Goal: Task Accomplishment & Management: Manage account settings

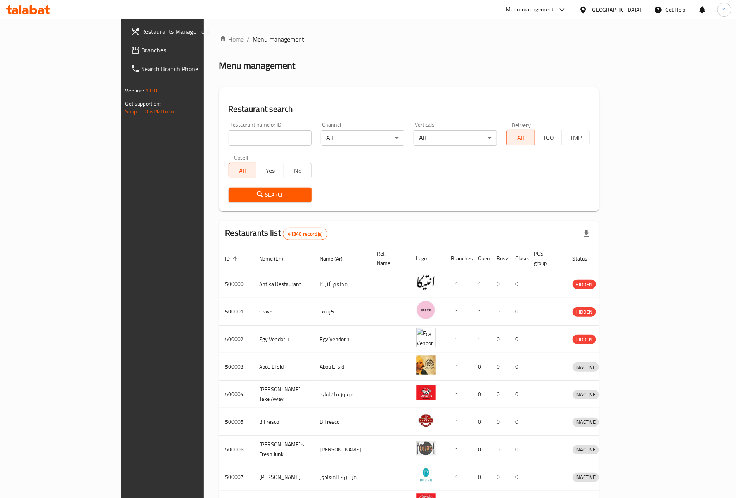
click at [229, 135] on input "search" at bounding box center [270, 138] width 83 height 16
paste input "670995"
type input "670995"
click button "Search" at bounding box center [270, 194] width 83 height 14
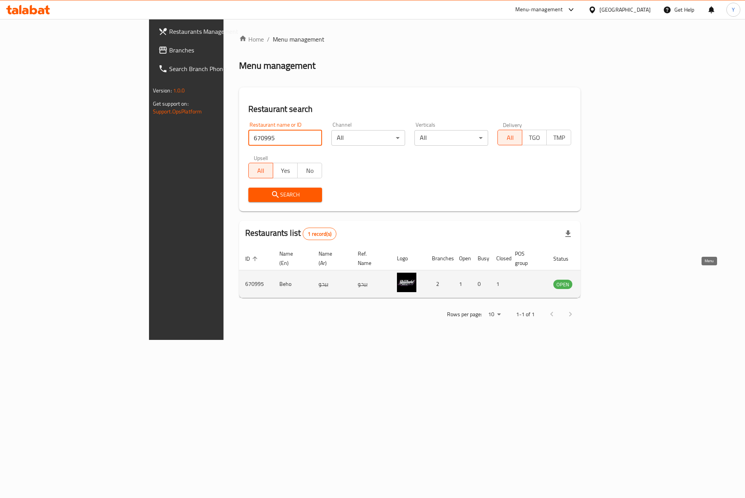
click at [609, 279] on link "enhanced table" at bounding box center [601, 283] width 14 height 9
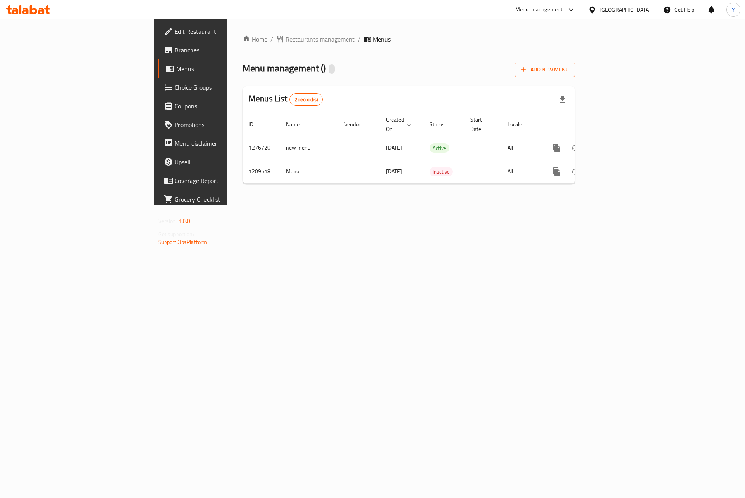
click at [175, 45] on span "Branches" at bounding box center [224, 49] width 98 height 9
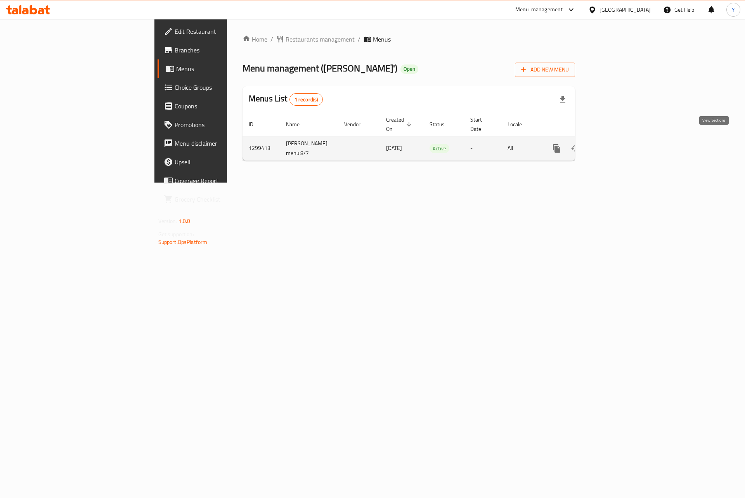
click at [622, 142] on link "enhanced table" at bounding box center [613, 148] width 19 height 19
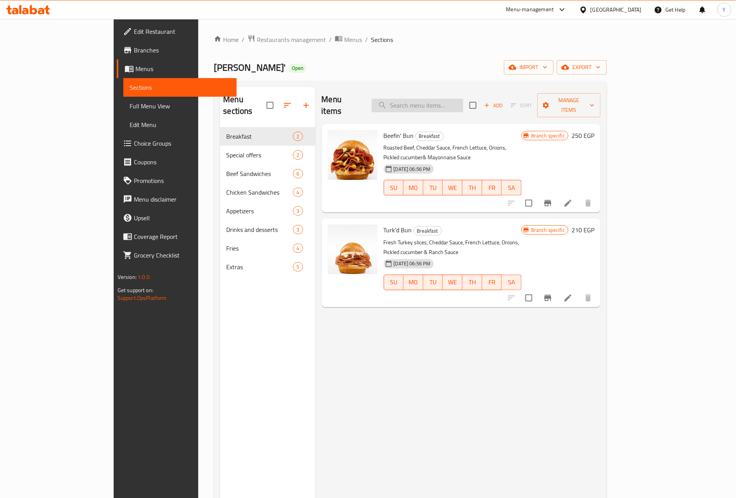
click at [463, 99] on input "search" at bounding box center [418, 106] width 92 height 14
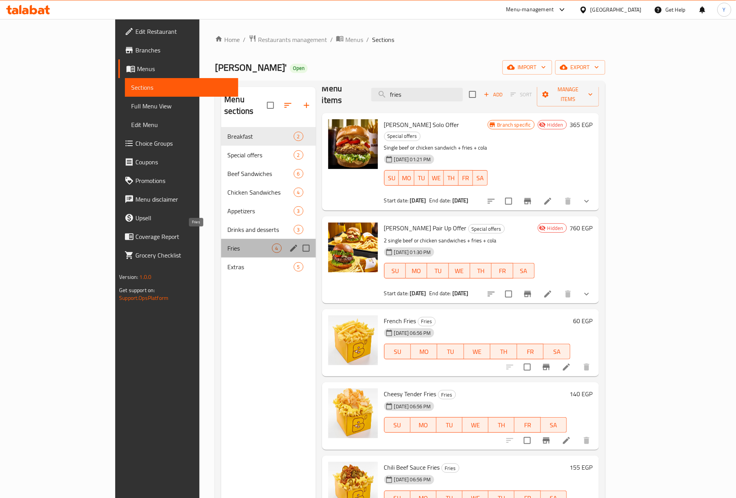
click at [227, 243] on span "Fries" at bounding box center [249, 247] width 44 height 9
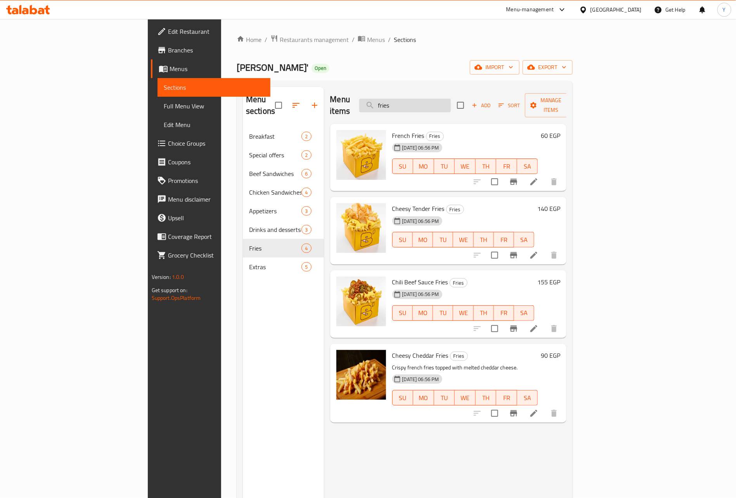
click at [432, 99] on input "fries" at bounding box center [405, 106] width 92 height 14
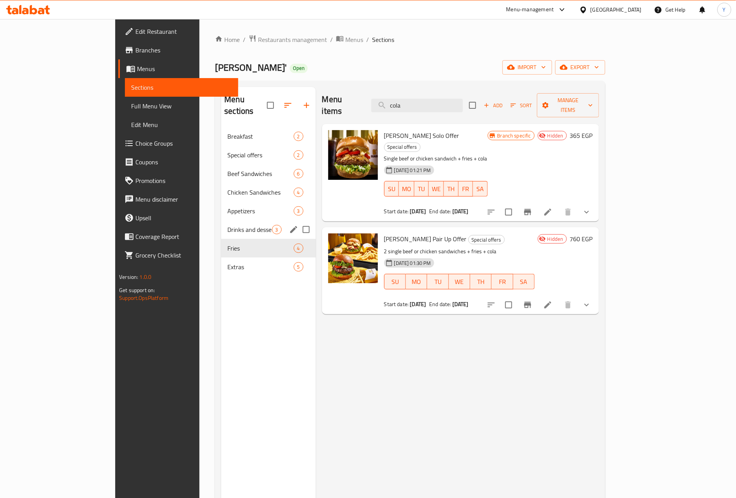
type input "cola"
click at [227, 225] on span "Drinks and desserts" at bounding box center [249, 229] width 44 height 9
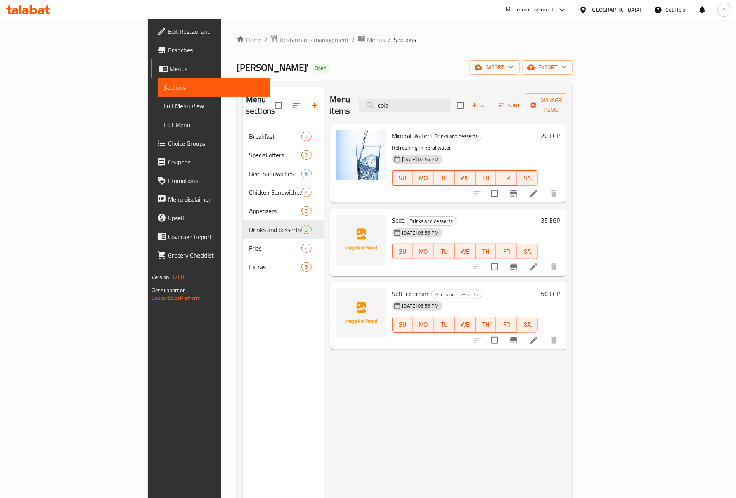
click at [392, 214] on span "Soda" at bounding box center [398, 220] width 13 height 12
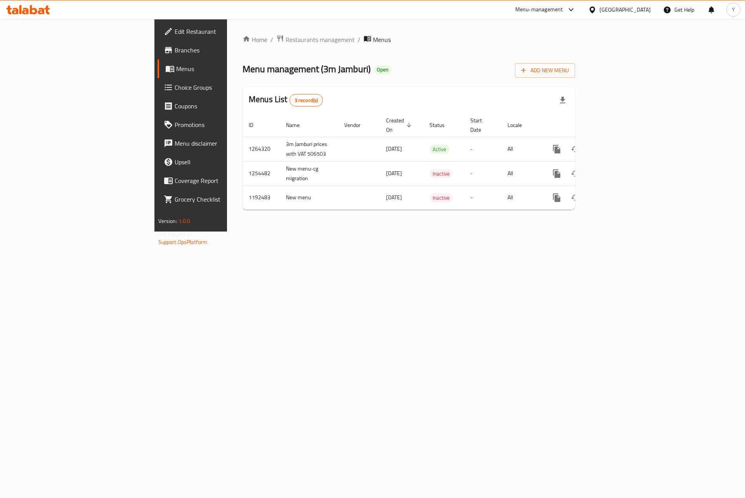
click at [175, 55] on span "Branches" at bounding box center [224, 49] width 98 height 9
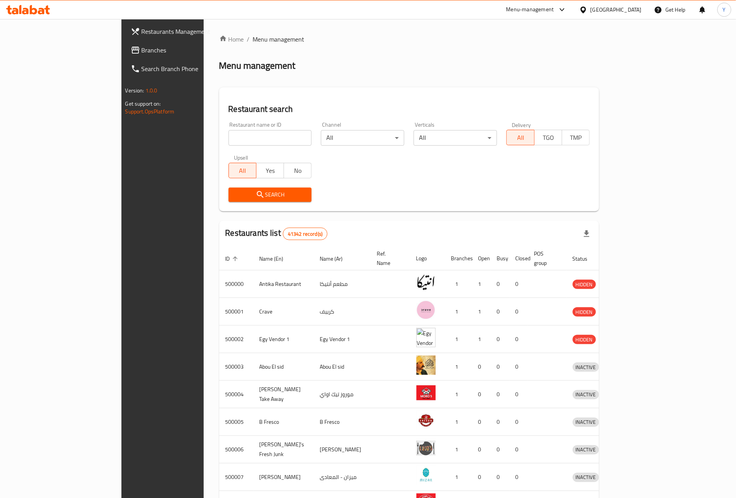
click at [239, 127] on div "Restaurant name or ID Restaurant name or ID" at bounding box center [270, 134] width 83 height 24
click at [229, 134] on input "search" at bounding box center [270, 138] width 83 height 16
paste input "637599"
click button "Search" at bounding box center [270, 194] width 83 height 14
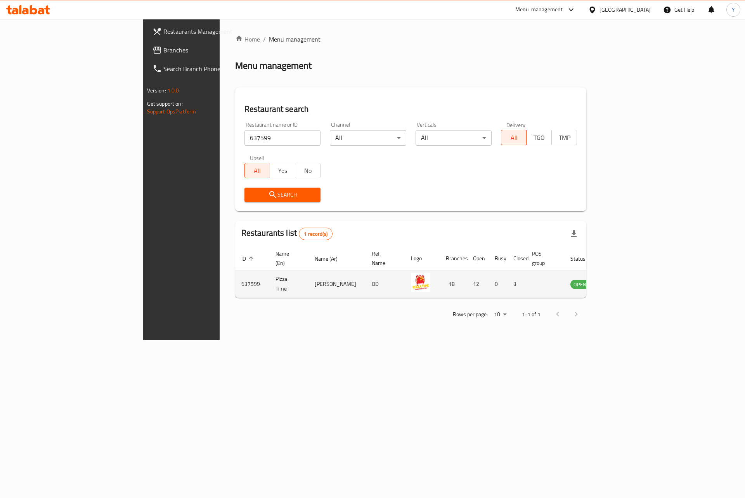
click at [632, 282] on td "enhanced table" at bounding box center [618, 284] width 27 height 28
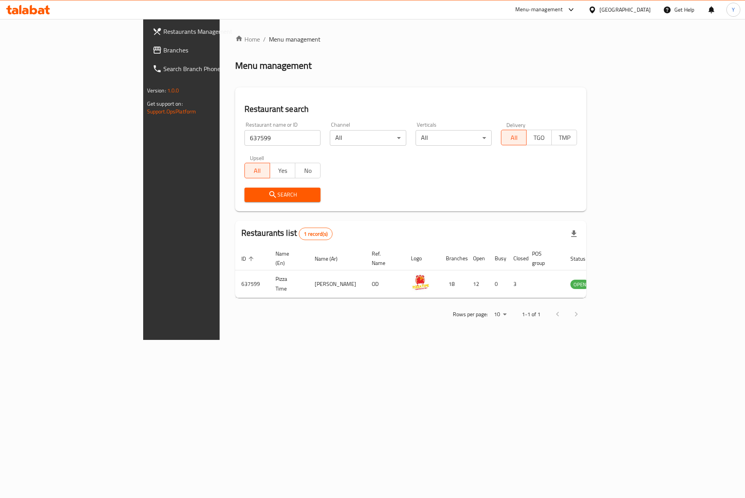
drag, startPoint x: 695, startPoint y: 279, endPoint x: 671, endPoint y: 300, distance: 32.7
click at [587, 300] on div "Home / Menu management Menu management Restaurant search Restaurant name or ID …" at bounding box center [411, 180] width 352 height 290
click at [245, 144] on input "637599" at bounding box center [283, 138] width 76 height 16
paste input "608882"
paste input "search"
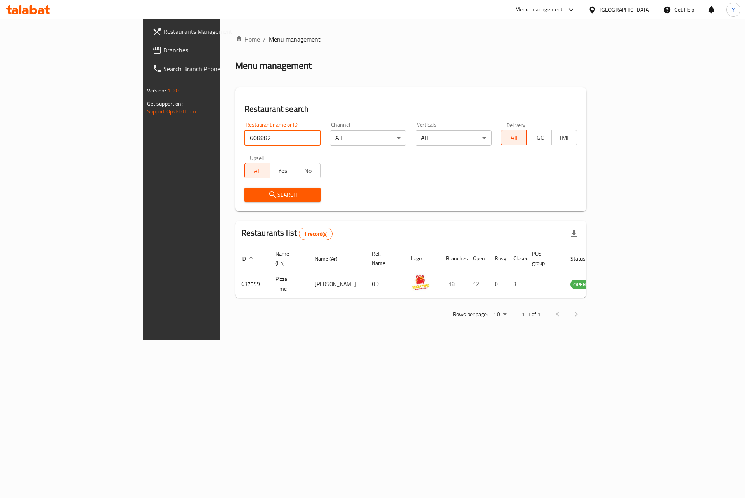
type input "608882"
click button "Search" at bounding box center [283, 194] width 76 height 14
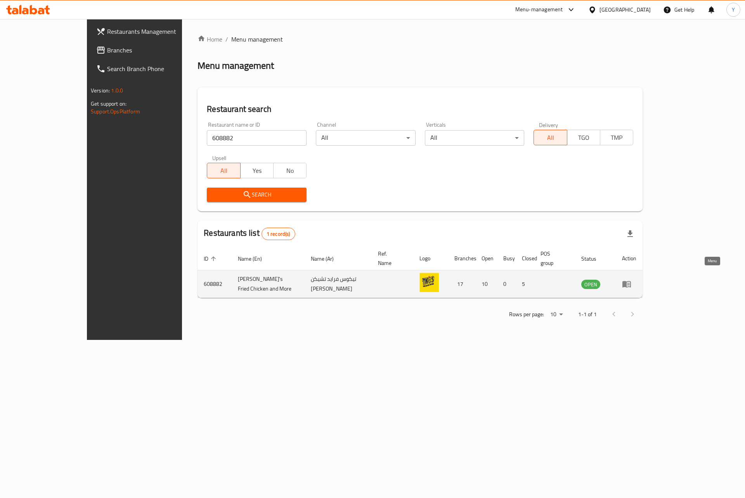
click at [636, 279] on link "enhanced table" at bounding box center [629, 283] width 14 height 9
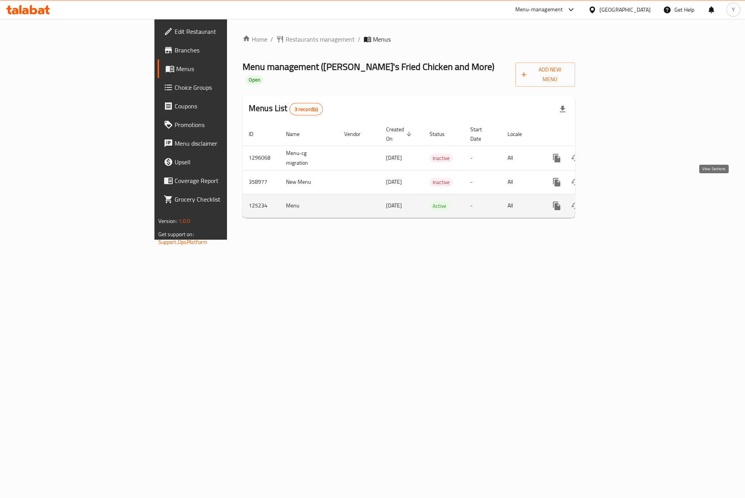
click at [617, 201] on icon "enhanced table" at bounding box center [612, 205] width 9 height 9
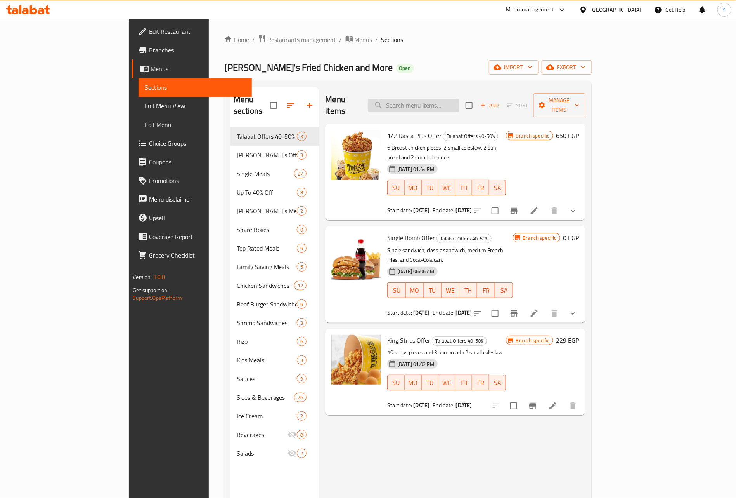
click at [456, 99] on input "search" at bounding box center [414, 106] width 92 height 14
paste input "وجبات الاطفال"
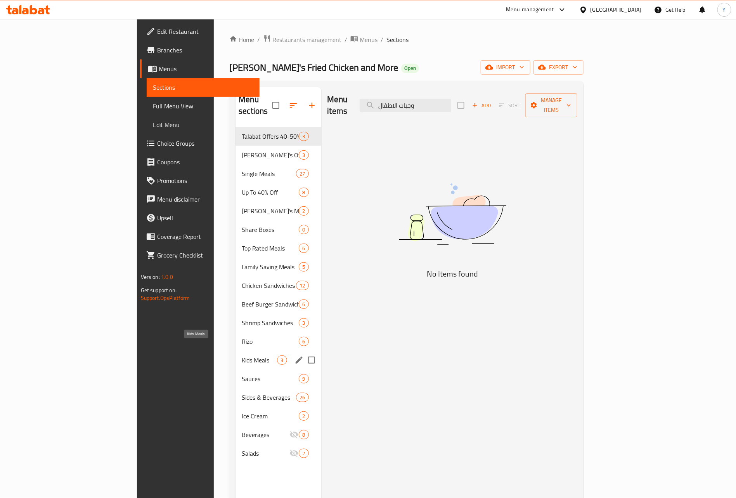
type input "وجبات الاطفال"
click at [242, 355] on span "Kids Meals" at bounding box center [259, 359] width 35 height 9
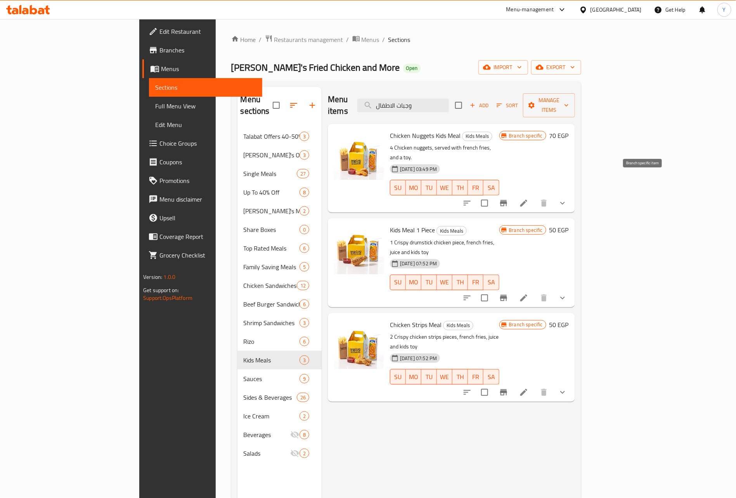
click at [508, 198] on icon "Branch-specific-item" at bounding box center [503, 202] width 9 height 9
click at [507, 295] on icon "Branch-specific-item" at bounding box center [503, 298] width 7 height 6
click at [507, 389] on icon "Branch-specific-item" at bounding box center [503, 392] width 7 height 6
click at [507, 295] on icon "Branch-specific-item" at bounding box center [503, 298] width 7 height 6
click at [575, 191] on div "Menu items وجبات الاطفال Add Sort Manage items Chicken Nuggets Kids Meal Kids M…" at bounding box center [448, 336] width 253 height 498
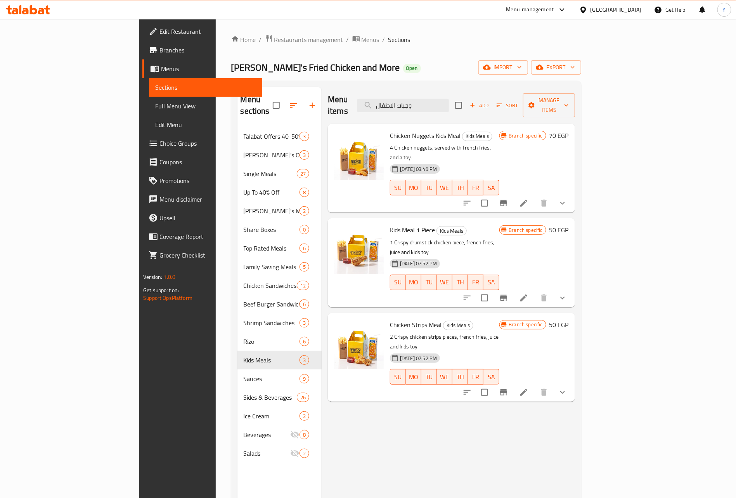
click at [572, 194] on button "show more" at bounding box center [562, 203] width 19 height 19
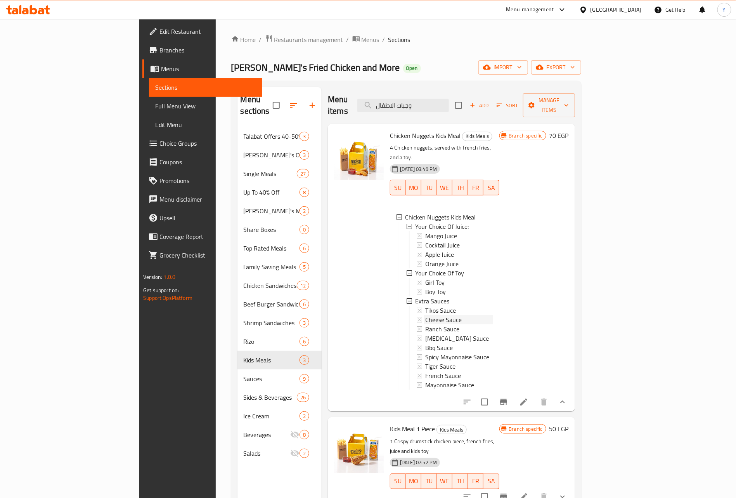
click at [425, 315] on span "Cheese Sauce" at bounding box center [443, 319] width 36 height 9
click at [425, 305] on span "Tikos Sauce" at bounding box center [440, 309] width 31 height 9
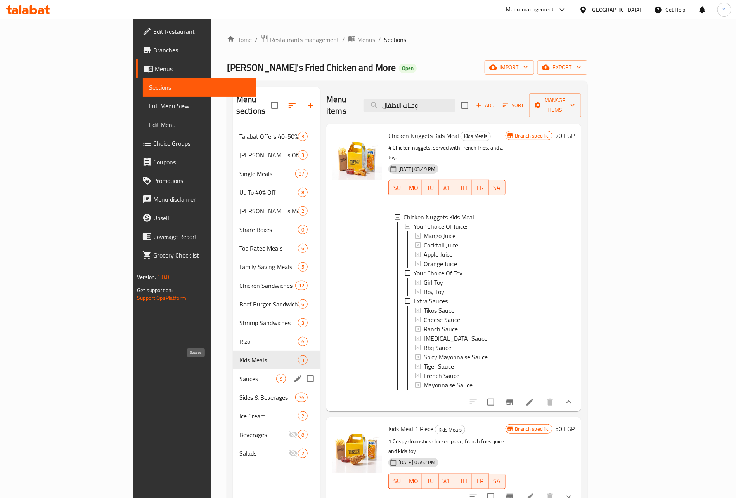
click at [239, 374] on span "Sauces" at bounding box center [257, 378] width 37 height 9
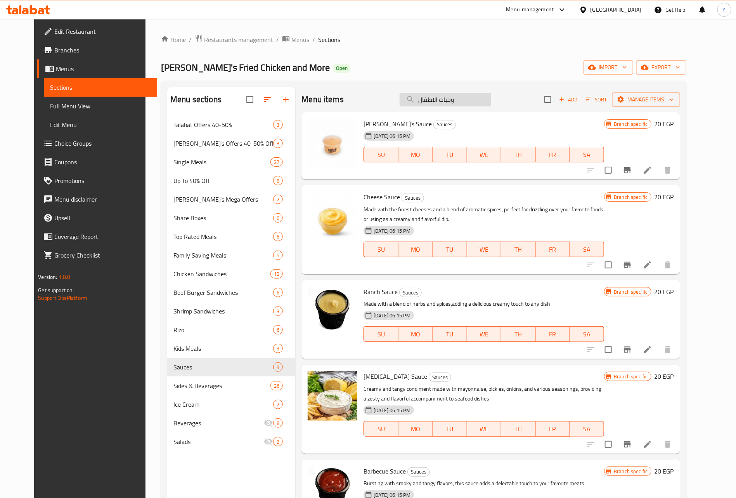
click at [465, 94] on input "وجبات الاطفال" at bounding box center [446, 100] width 92 height 14
paste input "الوجبه ال15"
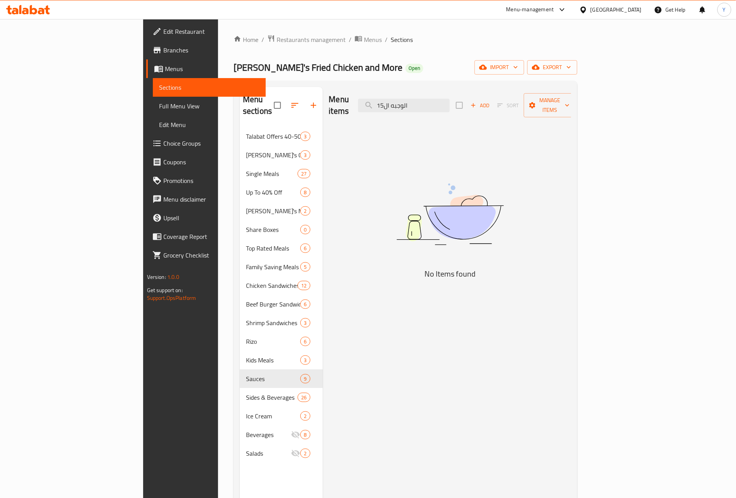
drag, startPoint x: 439, startPoint y: 101, endPoint x: 634, endPoint y: 129, distance: 196.9
click at [572, 129] on div "Menu items الوجبه ال15 Add Sort Manage items No Items found" at bounding box center [447, 336] width 249 height 498
click at [450, 104] on input "الوجبه ال1" at bounding box center [404, 106] width 92 height 14
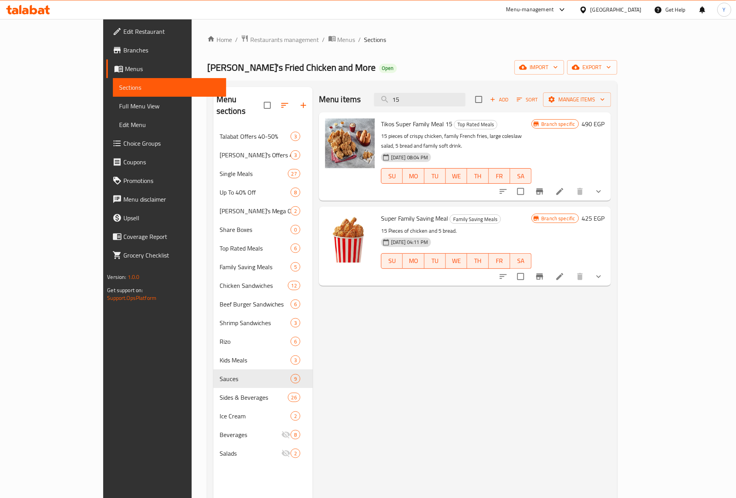
type input "15"
click at [386, 124] on span "Tikos Super Family Meal 15" at bounding box center [416, 124] width 71 height 12
click at [608, 182] on button "show more" at bounding box center [599, 191] width 19 height 19
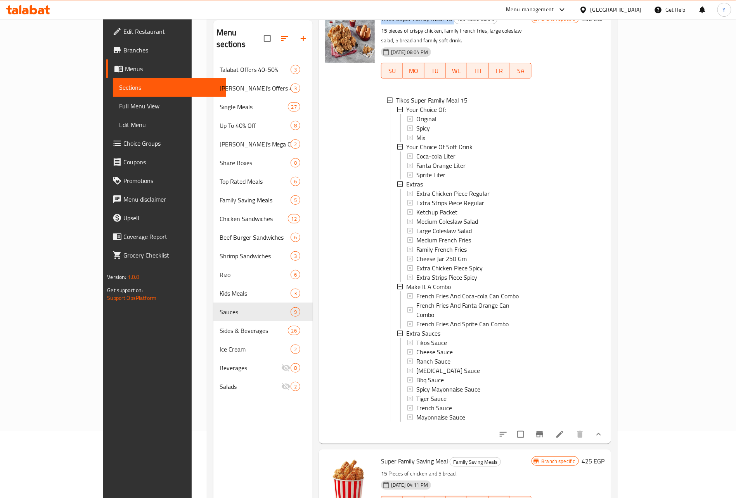
scroll to position [109, 0]
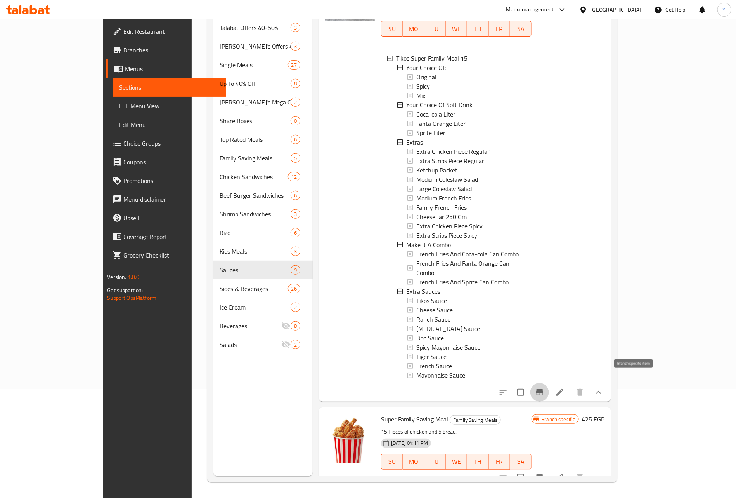
click at [549, 388] on button "Branch-specific-item" at bounding box center [540, 392] width 19 height 19
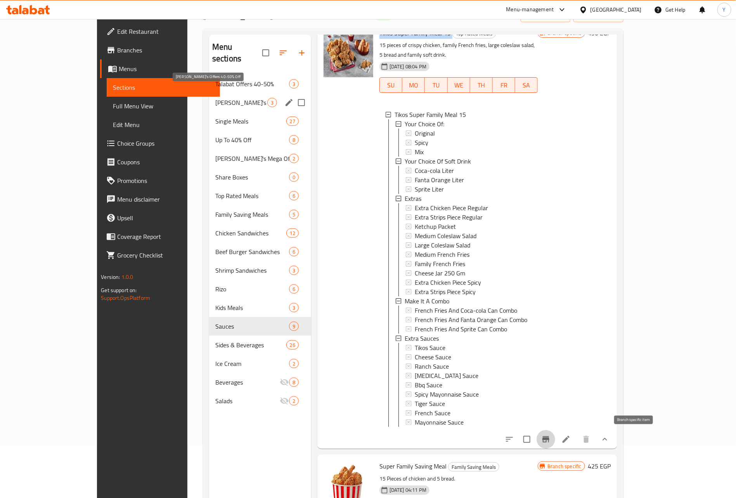
scroll to position [0, 0]
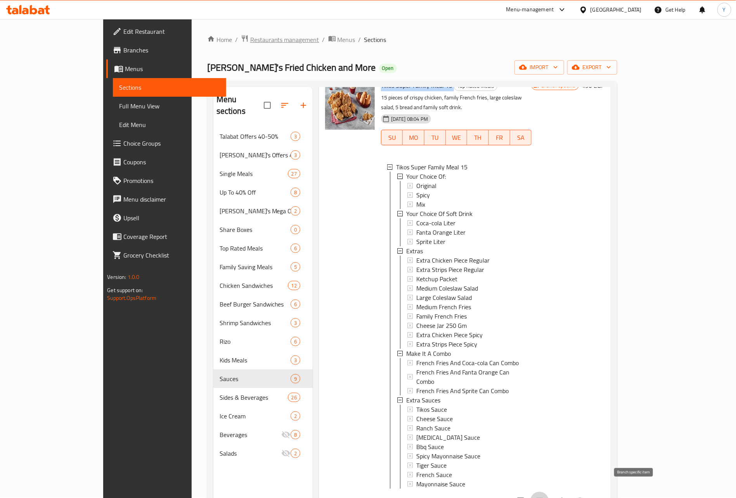
click at [250, 35] on span "Restaurants management" at bounding box center [284, 39] width 69 height 9
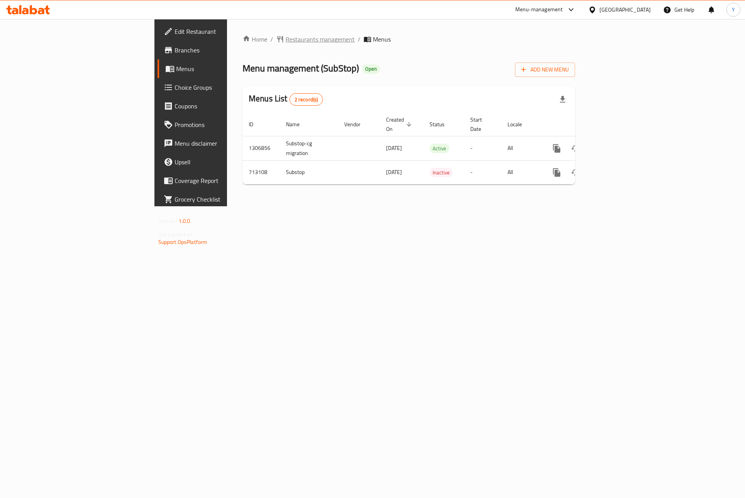
click at [286, 36] on span "Restaurants management" at bounding box center [320, 39] width 69 height 9
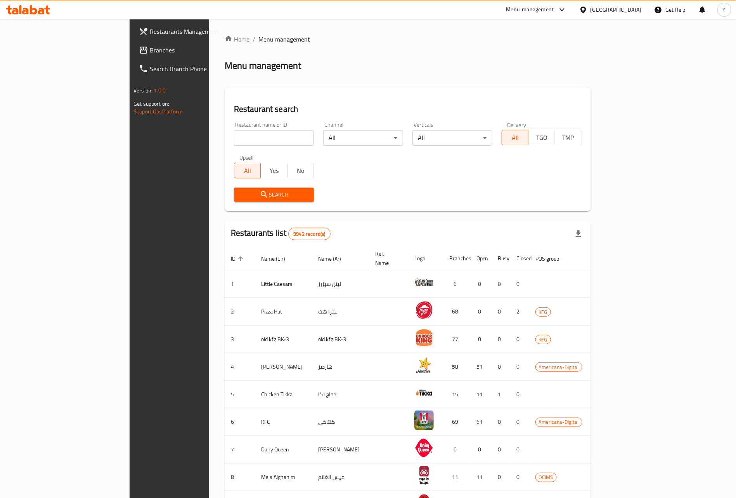
click at [241, 148] on div "Restaurant name or ID Restaurant name or ID" at bounding box center [273, 133] width 89 height 33
click at [241, 142] on input "search" at bounding box center [274, 138] width 80 height 16
paste input "645247"
type input "645247"
click button "Search" at bounding box center [274, 194] width 80 height 14
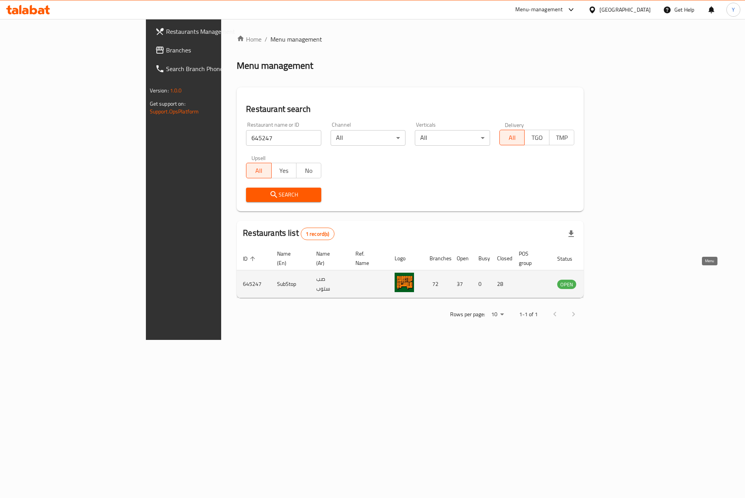
click at [612, 279] on link "enhanced table" at bounding box center [605, 283] width 14 height 9
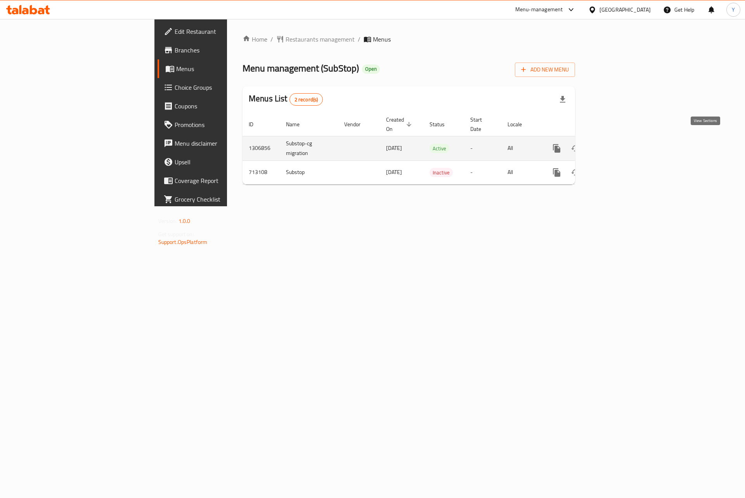
click at [617, 144] on icon "enhanced table" at bounding box center [612, 148] width 9 height 9
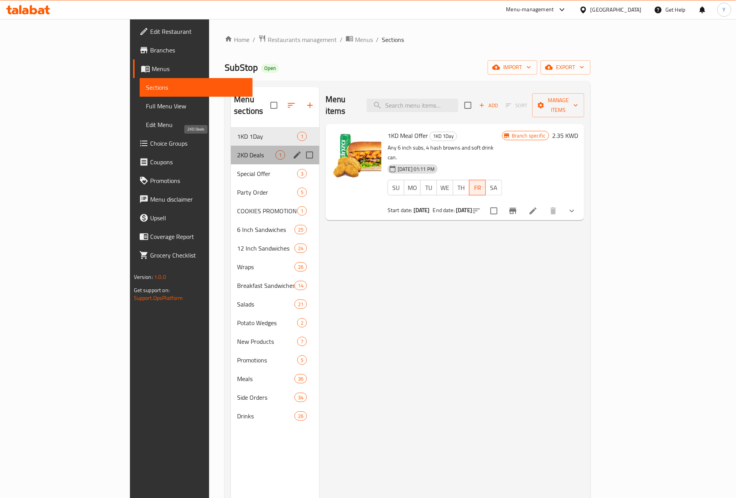
click at [237, 150] on span "2KD Deals" at bounding box center [256, 154] width 38 height 9
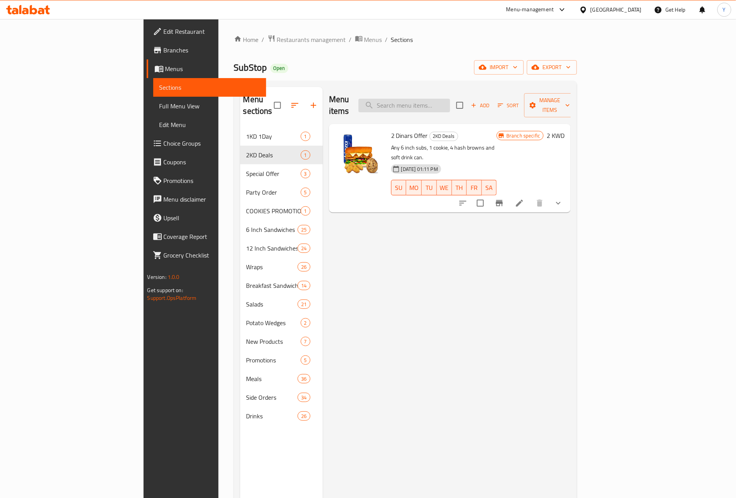
click at [450, 106] on input "search" at bounding box center [405, 106] width 92 height 14
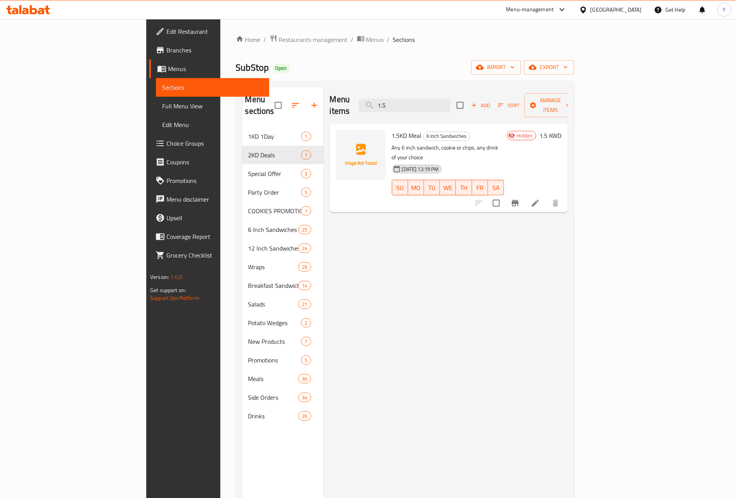
type input "1.5"
click at [166, 140] on span "Choice Groups" at bounding box center [214, 143] width 97 height 9
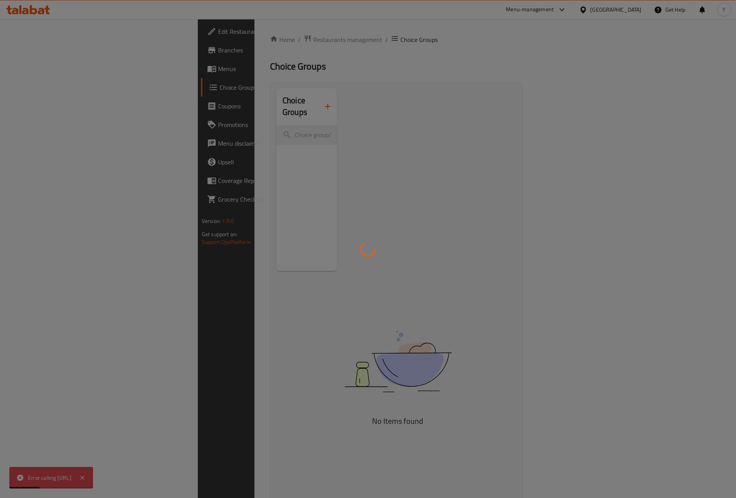
click at [73, 479] on div at bounding box center [368, 249] width 736 height 498
click at [102, 467] on div at bounding box center [368, 249] width 736 height 498
